Goal: Communication & Community: Participate in discussion

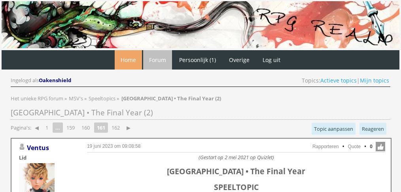
scroll to position [2963, 0]
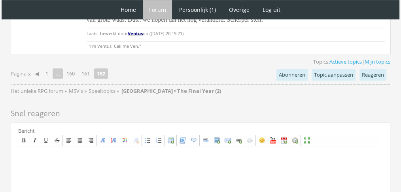
scroll to position [525, 0]
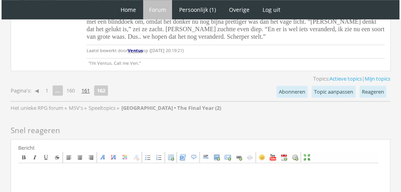
click at [86, 90] on link "161" at bounding box center [85, 90] width 15 height 11
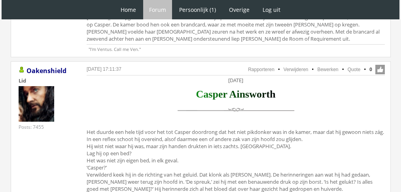
scroll to position [2864, 0]
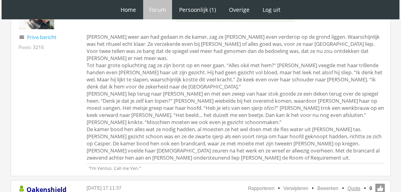
click at [354, 186] on link "Quote" at bounding box center [354, 189] width 13 height 6
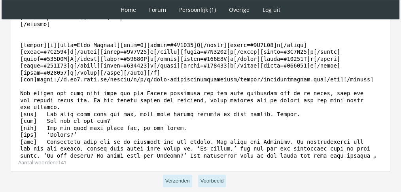
scroll to position [330, 0]
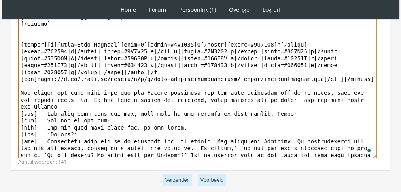
drag, startPoint x: 373, startPoint y: 140, endPoint x: 0, endPoint y: 85, distance: 377.6
paste textarea "‘Afwachten dus.’ Casper onderdrukte een zucht. Hij had dit ervoor over gehad – …"
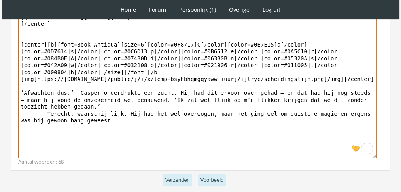
click at [25, 111] on textarea "[quote=Oakenshield][center][DATE] [/center] [center][b][font=Book Antiqua][size…" at bounding box center [197, 84] width 359 height 147
click at [124, 90] on textarea "[quote=Oakenshield][center][DATE] [/center] [center][b][font=Book Antiqua][size…" at bounding box center [197, 84] width 359 height 147
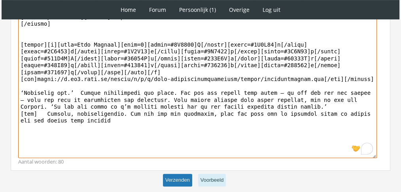
type textarea "[lorem=Ipsumdolors][ametco]Adipisci 8 elitsedd [/eiusmo] [tempor][i][utla=Etdo …"
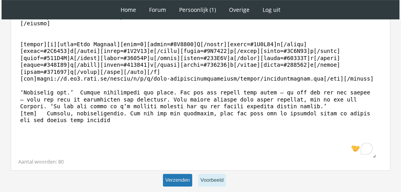
click at [170, 176] on button "Verzenden" at bounding box center [177, 180] width 29 height 13
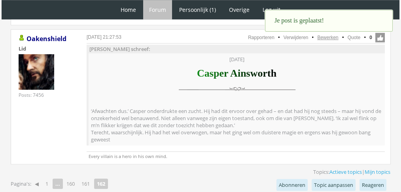
click at [318, 35] on link "Bewerken" at bounding box center [327, 38] width 21 height 6
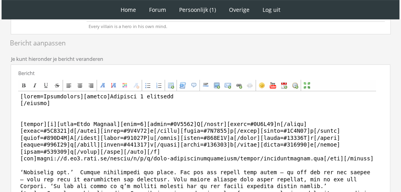
scroll to position [226, 0]
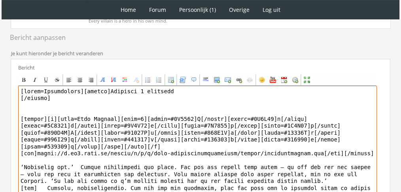
drag, startPoint x: 78, startPoint y: 91, endPoint x: 0, endPoint y: 69, distance: 81.0
click at [0, 69] on div "1 Home Forum Forum index Actieve topics Mijn topics Persoonlijk (1) Profiel Pri…" at bounding box center [200, 38] width 401 height 529
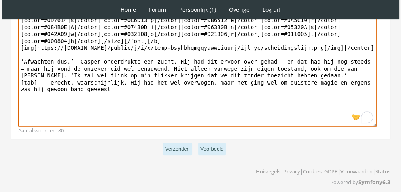
scroll to position [335, 0]
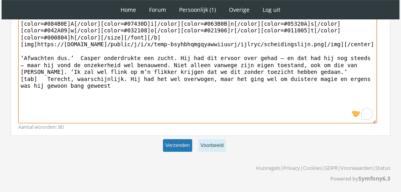
type textarea "[center]Woensdag 8 december [/center] [center][b][font=Book Antiqua][size=6][co…"
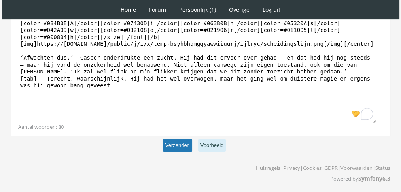
scroll to position [335, 0]
click at [176, 144] on button "Verzenden" at bounding box center [177, 146] width 29 height 13
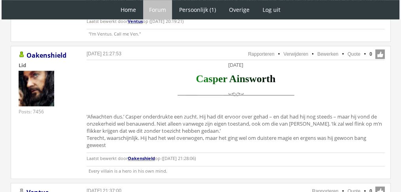
scroll to position [558, 0]
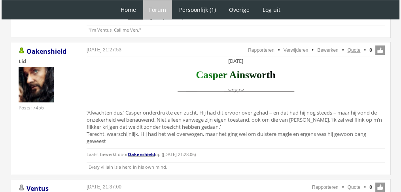
click at [358, 48] on link "Quote" at bounding box center [354, 50] width 13 height 6
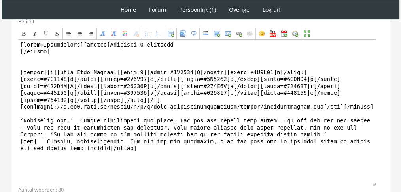
scroll to position [283, 0]
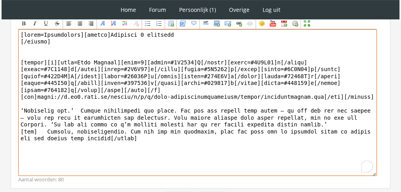
drag, startPoint x: 185, startPoint y: 139, endPoint x: 21, endPoint y: 103, distance: 168.1
click at [21, 103] on textarea "To enrich screen reader interactions, please activate Accessibility in Grammarl…" at bounding box center [197, 102] width 359 height 147
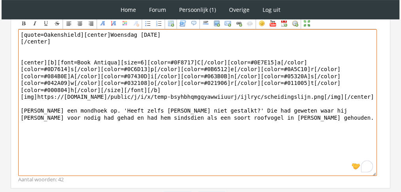
drag, startPoint x: 79, startPoint y: 30, endPoint x: 0, endPoint y: 12, distance: 80.8
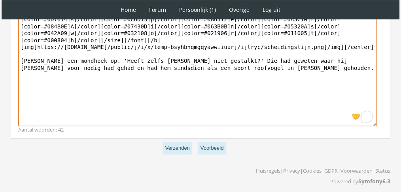
type textarea "[center]Woensdag 8 december [/center] [center][b][font=Book Antiqua][size=6][co…"
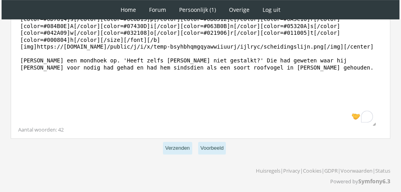
scroll to position [333, 0]
click at [173, 154] on p "Verzenden Voorbeeld" at bounding box center [201, 148] width 380 height 19
click at [179, 142] on button "Verzenden" at bounding box center [177, 148] width 29 height 13
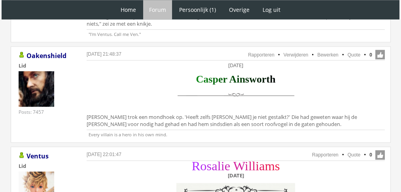
scroll to position [842, 0]
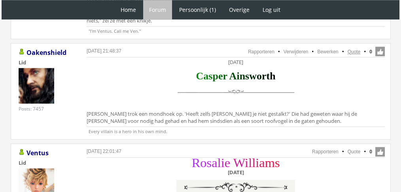
click at [351, 49] on link "Quote" at bounding box center [354, 52] width 13 height 6
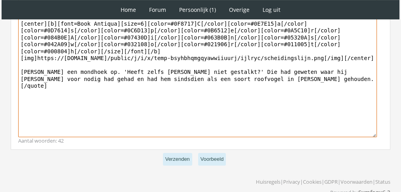
scroll to position [301, 0]
click at [214, 67] on textarea "[quote=Oakenshield][center]Woensdag 8 december [/center] [center][b][font=Book …" at bounding box center [197, 64] width 359 height 147
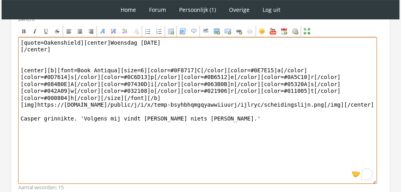
scroll to position [252, 0]
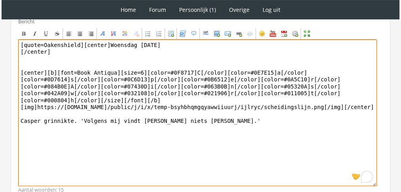
drag, startPoint x: 77, startPoint y: 42, endPoint x: 0, endPoint y: 28, distance: 78.4
click at [0, 28] on div "1 Home Forum Forum index Actieve topics Mijn topics Persoonlijk (1) Profiel Pri…" at bounding box center [200, 2] width 401 height 509
click at [127, 124] on textarea "[center]Woensdag 8 december [/center] [center][b][font=Book Antiqua][size=6][co…" at bounding box center [197, 113] width 359 height 147
click at [195, 113] on textarea "[center]Woensdag 8 december [/center] [center][b][font=Book Antiqua][size=6][co…" at bounding box center [197, 113] width 359 height 147
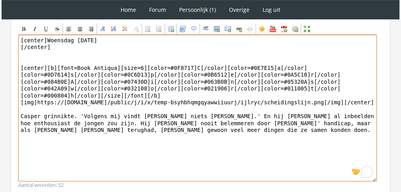
scroll to position [308, 0]
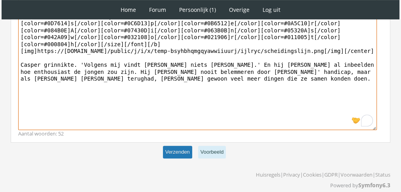
type textarea "[center]Woensdag 8 december [/center] [center][b][font=Book Antiqua][size=6][co…"
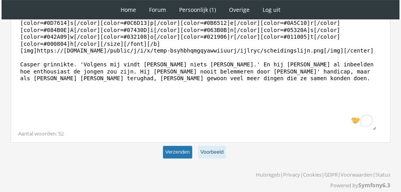
click at [179, 146] on button "Verzenden" at bounding box center [177, 152] width 29 height 13
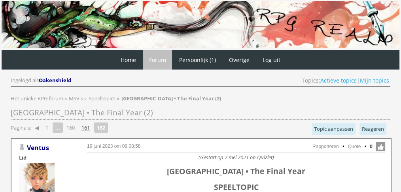
click at [89, 128] on link "161" at bounding box center [85, 127] width 15 height 11
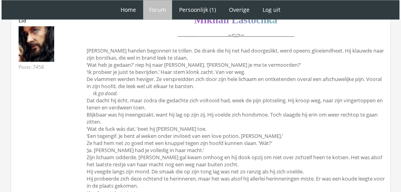
scroll to position [1281, 0]
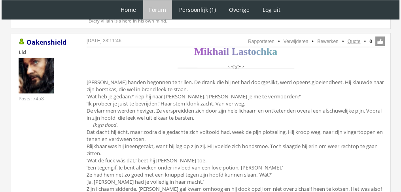
click at [356, 39] on link "Quote" at bounding box center [354, 42] width 13 height 6
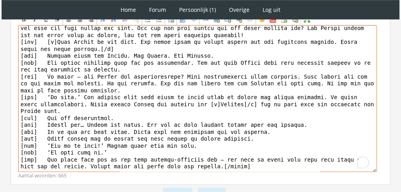
scroll to position [613, 0]
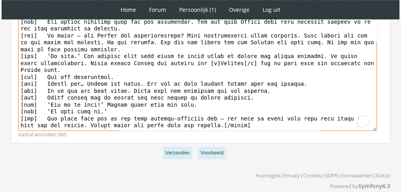
drag, startPoint x: 21, startPoint y: 63, endPoint x: 174, endPoint y: 205, distance: 209.2
paste textarea "Mikhail greep Tatiana bij haar keel en tilde haar op van het bed. Haar bloeddoo…"
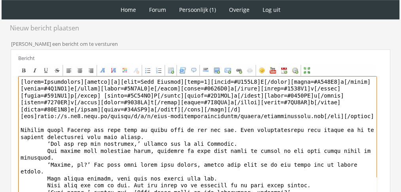
scroll to position [520, 0]
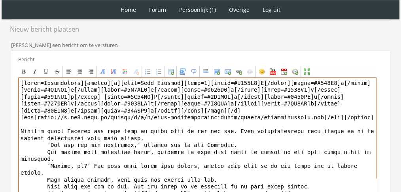
drag, startPoint x: 55, startPoint y: 67, endPoint x: 0, endPoint y: 60, distance: 55.1
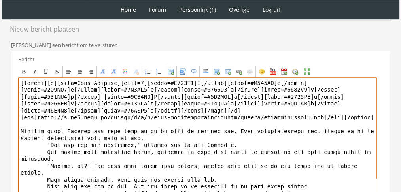
click at [24, 136] on textarea "To enrich screen reader interactions, please activate Accessibility in Grammarl…" at bounding box center [197, 151] width 359 height 147
click at [322, 123] on textarea "To enrich screen reader interactions, please activate Accessibility in Grammarl…" at bounding box center [197, 151] width 359 height 147
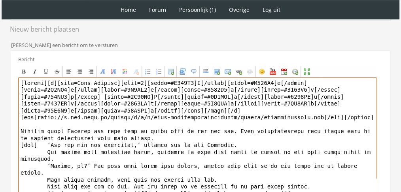
drag, startPoint x: 36, startPoint y: 135, endPoint x: 5, endPoint y: 136, distance: 30.5
click at [20, 142] on textarea "To enrich screen reader interactions, please activate Accessibility in Grammarl…" at bounding box center [197, 151] width 359 height 147
paste textarea "[tab]"
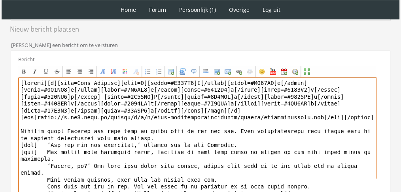
click at [43, 161] on textarea "To enrich screen reader interactions, please activate Accessibility in Grammarl…" at bounding box center [197, 151] width 359 height 147
click at [40, 156] on textarea "To enrich screen reader interactions, please activate Accessibility in Grammarl…" at bounding box center [197, 151] width 359 height 147
paste textarea "[tab]"
click at [154, 169] on textarea "To enrich screen reader interactions, please activate Accessibility in Grammarl…" at bounding box center [197, 151] width 359 height 147
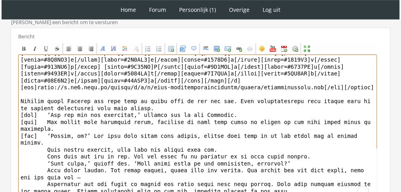
scroll to position [0, 0]
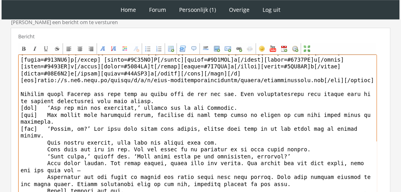
click at [21, 117] on textarea "To enrich screen reader interactions, please activate Accessibility in Grammarl…" at bounding box center [197, 128] width 359 height 147
paste textarea "[tab]"
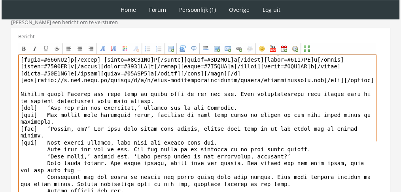
paste textarea "[tab]"
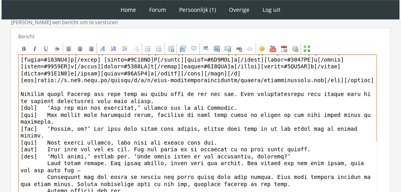
paste textarea "[tab]"
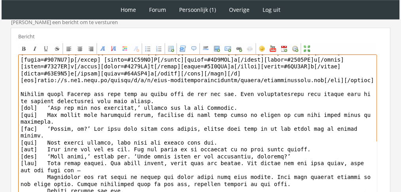
paste textarea "[tab]"
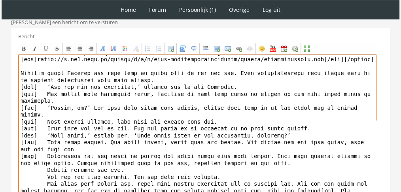
scroll to position [35, 0]
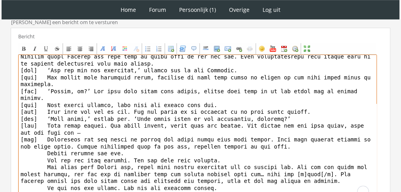
click at [27, 139] on textarea "To enrich screen reader interactions, please activate Accessibility in Grammarl…" at bounding box center [197, 128] width 359 height 147
paste textarea "[tab]"
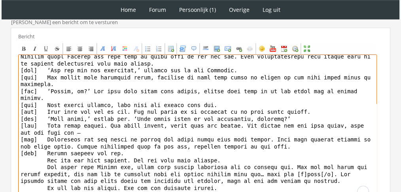
click at [87, 106] on textarea "To enrich screen reader interactions, please activate Accessibility in Grammarl…" at bounding box center [197, 128] width 359 height 147
drag, startPoint x: 136, startPoint y: 98, endPoint x: 152, endPoint y: 98, distance: 15.4
click at [152, 98] on textarea "To enrich screen reader interactions, please activate Accessibility in Grammarl…" at bounding box center [197, 128] width 359 height 147
drag, startPoint x: 163, startPoint y: 125, endPoint x: 173, endPoint y: 123, distance: 10.5
click at [173, 123] on textarea "To enrich screen reader interactions, please activate Accessibility in Grammarl…" at bounding box center [197, 128] width 359 height 147
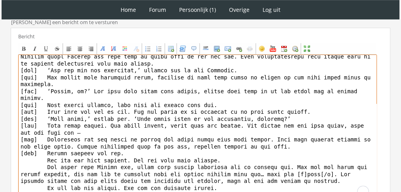
drag, startPoint x: 154, startPoint y: 119, endPoint x: 230, endPoint y: 118, distance: 76.0
click at [230, 118] on textarea "To enrich screen reader interactions, please activate Accessibility in Grammarl…" at bounding box center [197, 128] width 359 height 147
click at [36, 139] on textarea "To enrich screen reader interactions, please activate Accessibility in Grammarl…" at bounding box center [197, 128] width 359 height 147
paste textarea "[tab]"
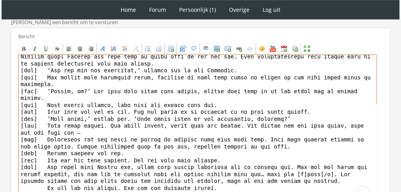
click at [42, 169] on textarea "To enrich screen reader interactions, please activate Accessibility in Grammarl…" at bounding box center [197, 128] width 359 height 147
paste textarea "[tab]"
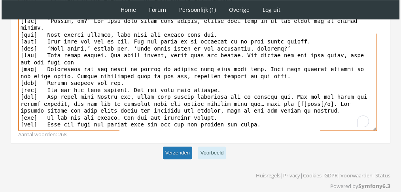
type textarea "[center][b][font=Book Antiqua][size=6][color=#A562C5]M[/color][color=#A266C4]i[…"
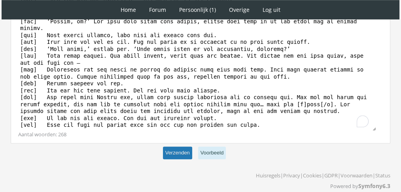
click at [169, 147] on button "Verzenden" at bounding box center [177, 153] width 29 height 13
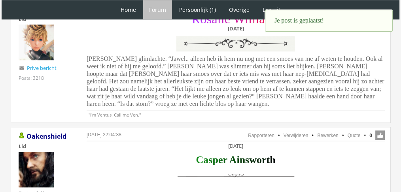
scroll to position [1075, 0]
